Goal: Check status

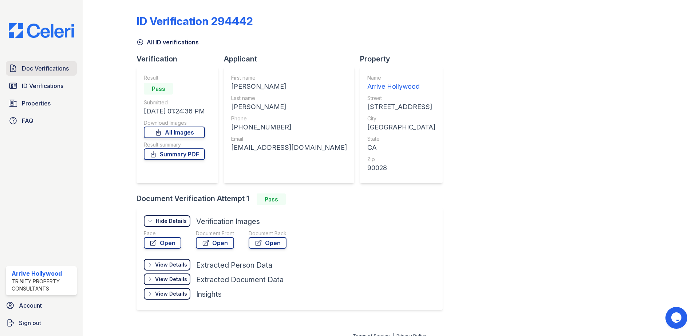
click at [55, 73] on link "Doc Verifications" at bounding box center [41, 68] width 71 height 15
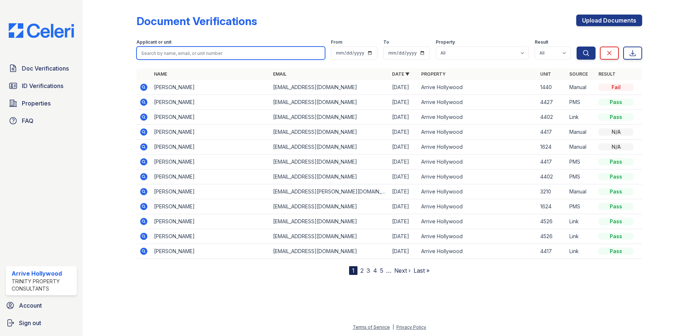
click at [187, 51] on input "search" at bounding box center [230, 53] width 188 height 13
type input "wu"
click at [576, 47] on button "Search" at bounding box center [585, 53] width 19 height 13
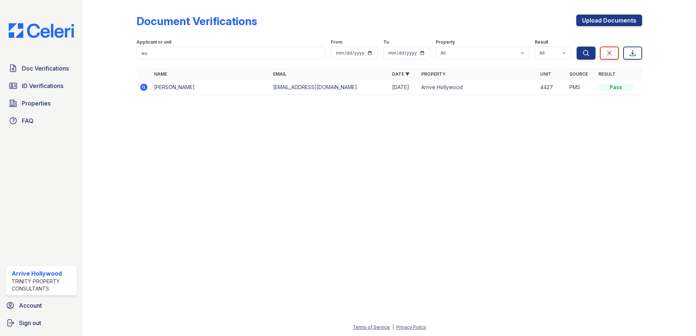
click at [143, 86] on icon at bounding box center [143, 87] width 9 height 9
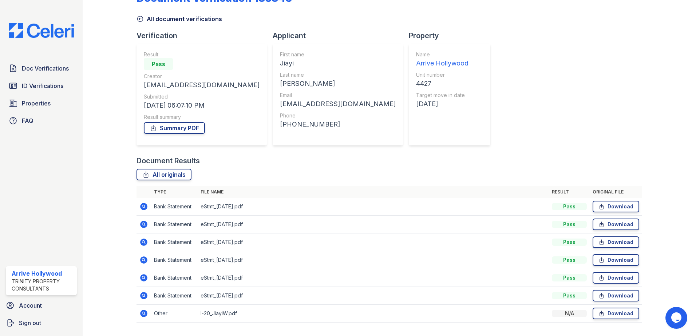
scroll to position [42, 0]
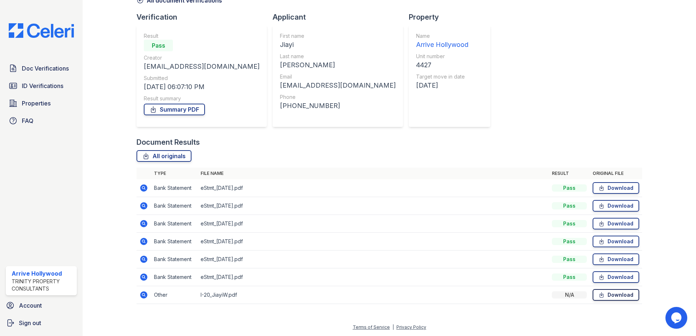
click at [618, 290] on link "Download" at bounding box center [615, 295] width 47 height 12
